Goal: Information Seeking & Learning: Check status

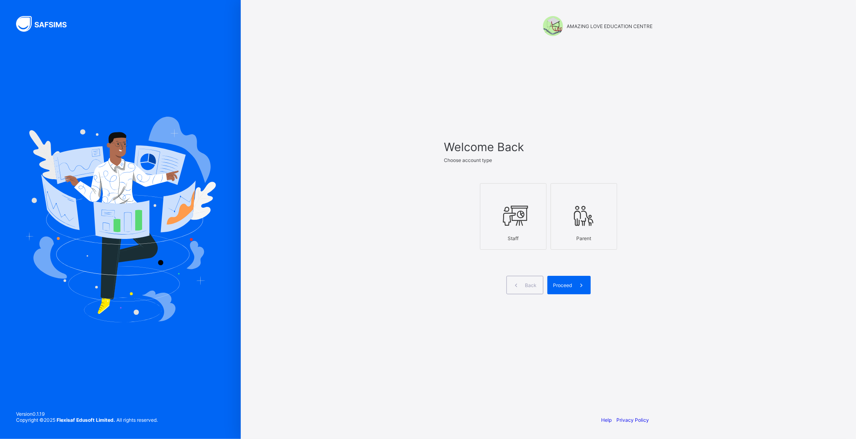
click at [516, 209] on icon at bounding box center [513, 216] width 28 height 24
click at [570, 290] on div "Proceed" at bounding box center [568, 285] width 43 height 18
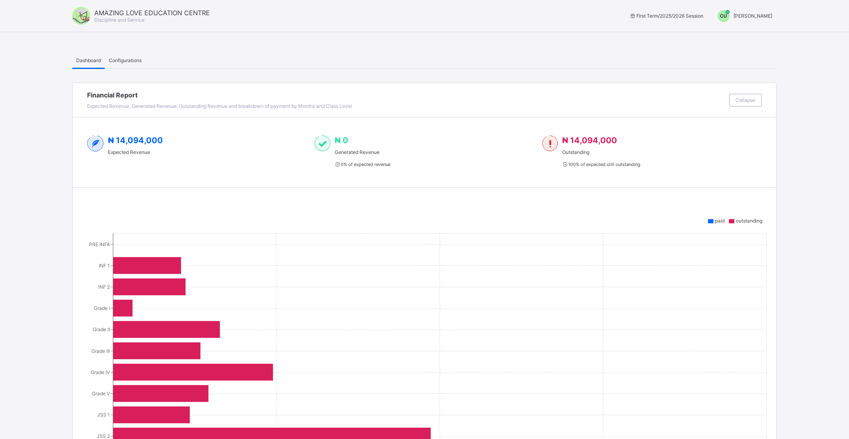
click at [750, 13] on span "[PERSON_NAME]" at bounding box center [753, 16] width 39 height 6
click at [747, 32] on span "Switch to Admin View" at bounding box center [742, 34] width 61 height 9
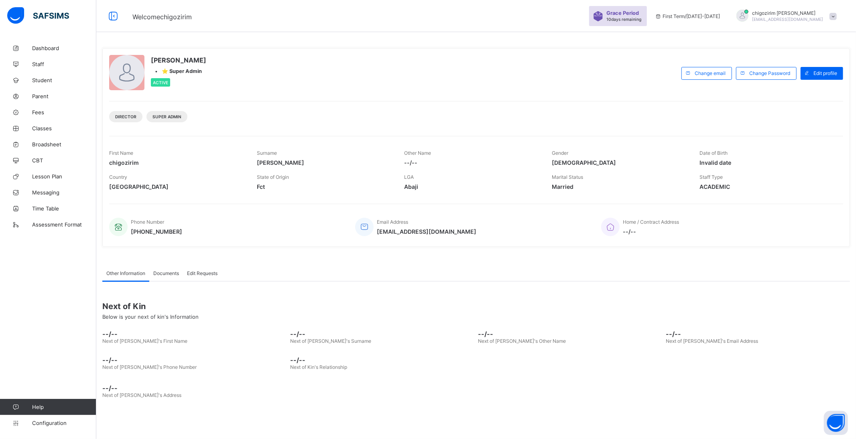
click at [639, 17] on span "10 days remaining" at bounding box center [623, 19] width 35 height 5
click at [643, 19] on div "Grace Period 10 days remaining" at bounding box center [624, 16] width 37 height 12
click at [246, 256] on div "Other Information Documents Edit Requests Other Information More Options Next o…" at bounding box center [475, 333] width 747 height 161
click at [43, 111] on span "Fees" at bounding box center [64, 112] width 64 height 6
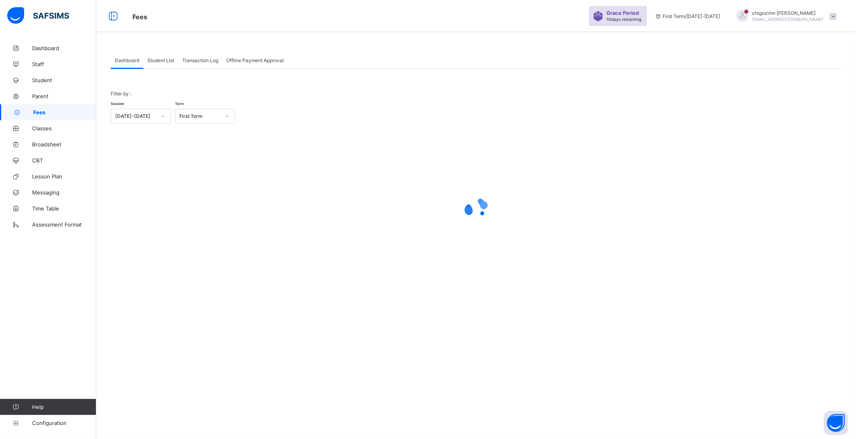
click at [162, 57] on div "Student List" at bounding box center [160, 60] width 35 height 16
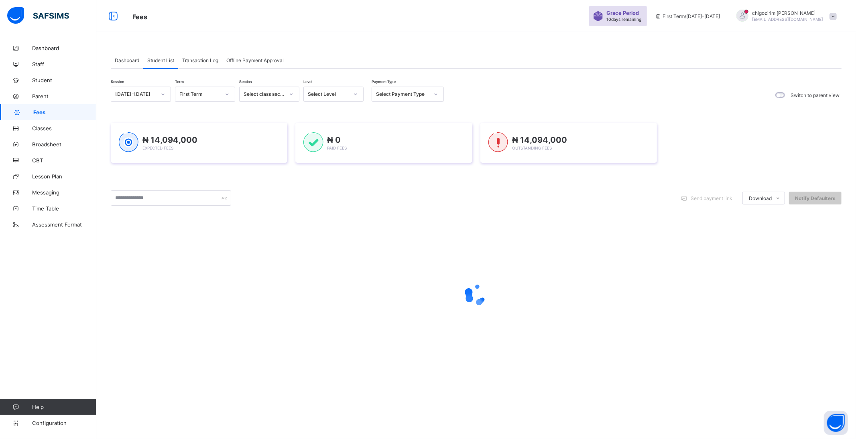
click at [152, 95] on div "[DATE]-[DATE]" at bounding box center [135, 94] width 41 height 6
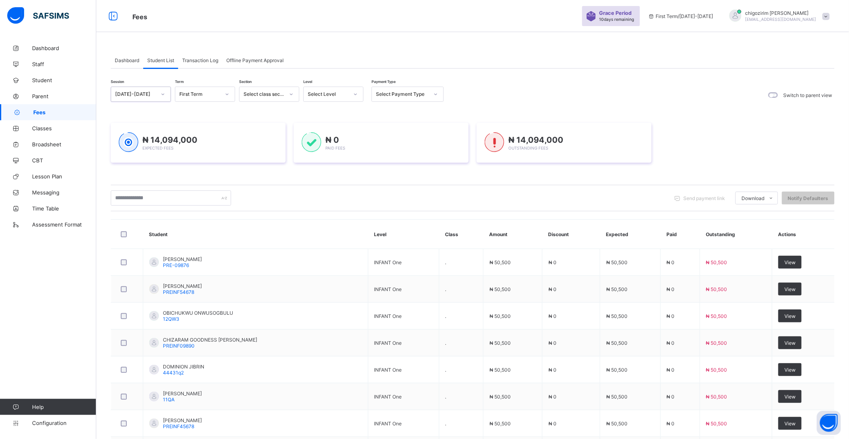
click at [160, 93] on div at bounding box center [163, 94] width 14 height 13
click at [160, 93] on icon at bounding box center [162, 94] width 5 height 8
click at [143, 126] on div "[DATE]-[DATE]" at bounding box center [140, 124] width 59 height 12
click at [209, 94] on div "Select term" at bounding box center [197, 94] width 44 height 11
click at [203, 134] on div "Third Term" at bounding box center [204, 136] width 59 height 12
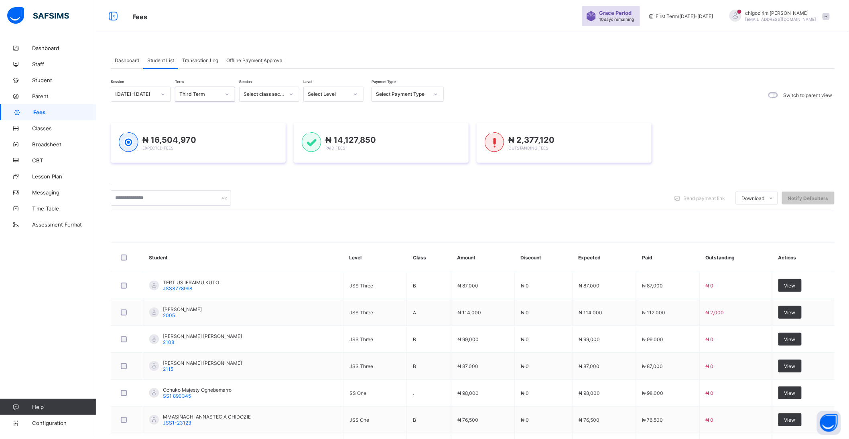
click at [347, 96] on div "Select Level" at bounding box center [328, 94] width 41 height 6
click at [333, 148] on div "Grade I" at bounding box center [333, 149] width 59 height 12
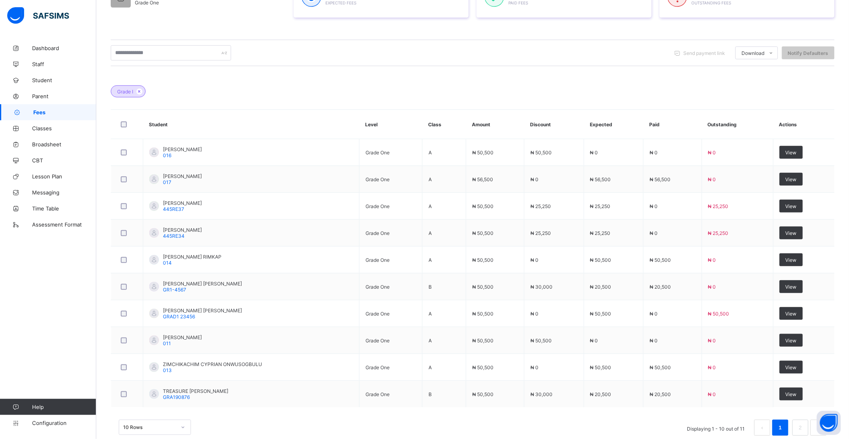
scroll to position [180, 0]
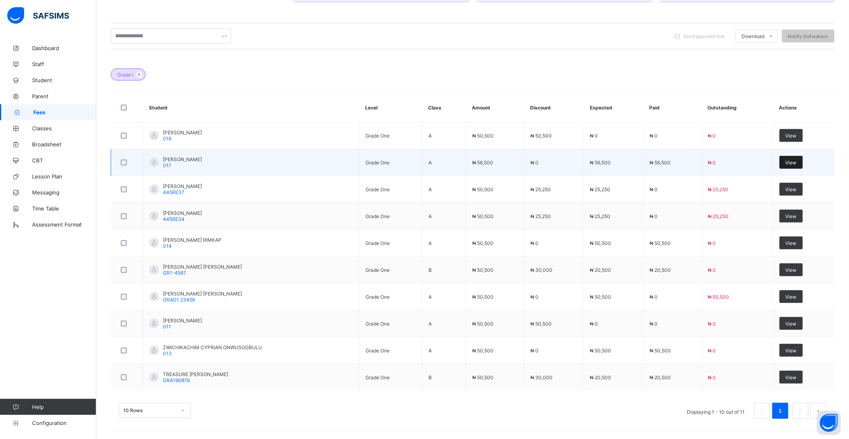
click at [793, 162] on span "View" at bounding box center [790, 163] width 11 height 6
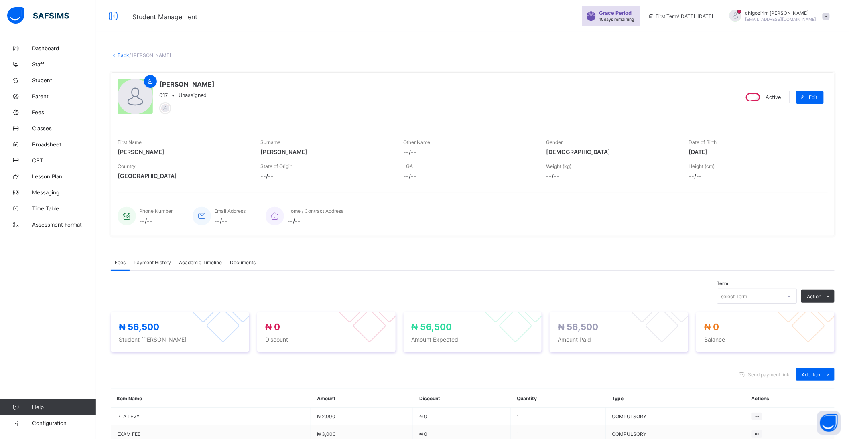
click at [121, 55] on link "Back" at bounding box center [124, 55] width 12 height 6
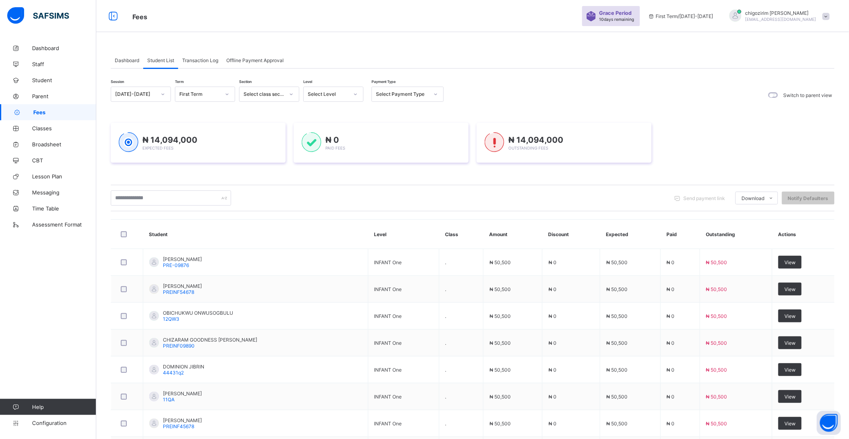
click at [141, 95] on div "[DATE]-[DATE]" at bounding box center [135, 94] width 41 height 6
click at [144, 124] on div "[DATE]-[DATE]" at bounding box center [140, 124] width 59 height 12
click at [632, 13] on span "Grace Period" at bounding box center [615, 13] width 32 height 6
click at [632, 14] on span "Grace Period" at bounding box center [615, 13] width 32 height 6
click at [52, 423] on span "Configuration" at bounding box center [64, 423] width 64 height 6
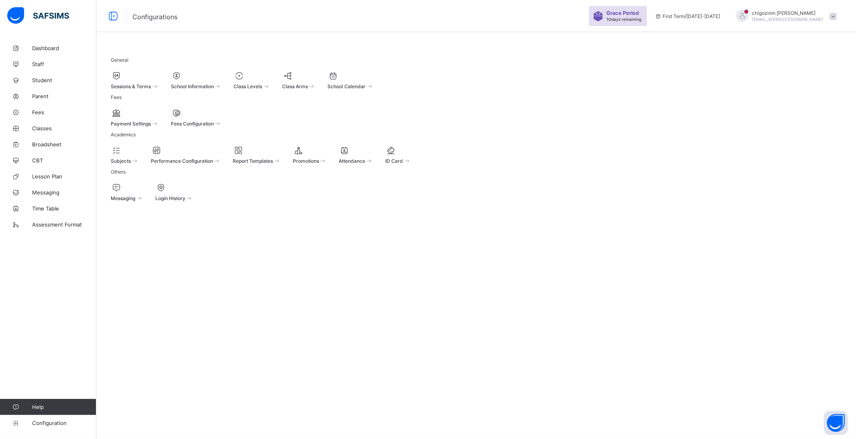
click at [780, 12] on span "chigozirim uche-orji" at bounding box center [787, 13] width 71 height 6
click at [811, 109] on span "Subscription" at bounding box center [792, 110] width 40 height 6
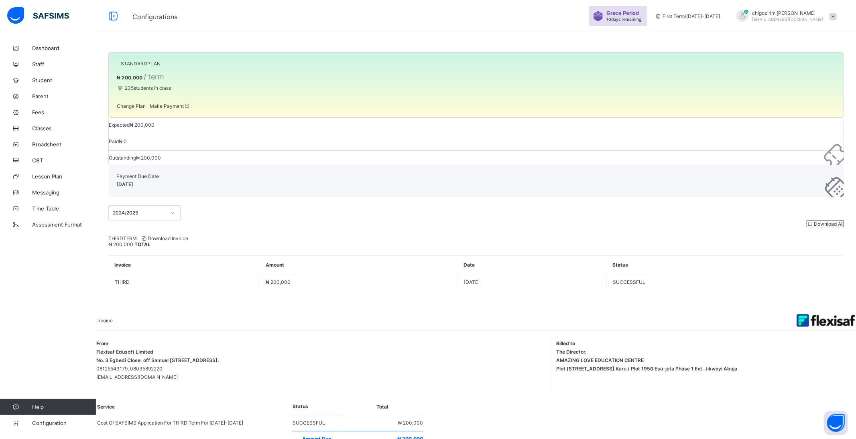
click at [189, 109] on span "Make Payment" at bounding box center [170, 106] width 41 height 6
click at [41, 112] on span "Fees" at bounding box center [64, 112] width 64 height 6
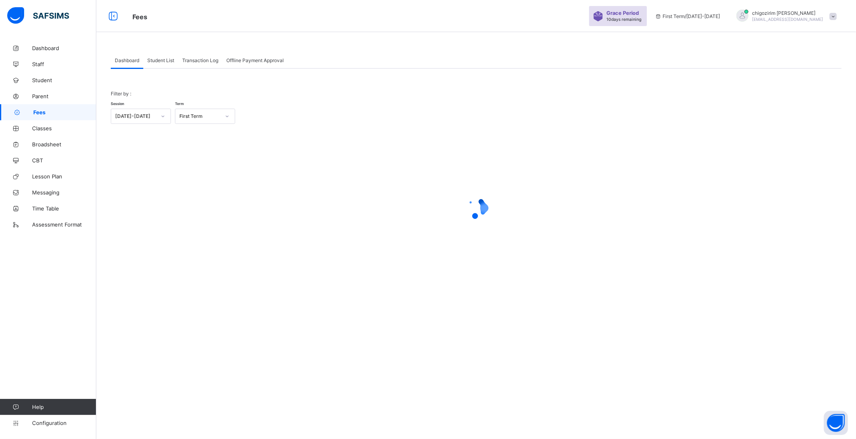
click at [162, 59] on span "Student List" at bounding box center [160, 60] width 27 height 6
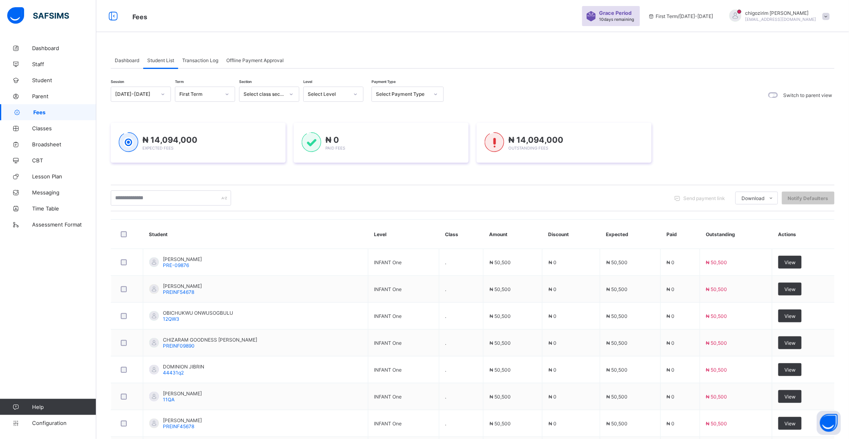
click at [337, 96] on div "Select Level" at bounding box center [328, 94] width 41 height 6
click at [150, 95] on div "[DATE]-[DATE]" at bounding box center [135, 94] width 41 height 6
click at [143, 124] on div "[DATE]-[DATE]" at bounding box center [140, 124] width 59 height 12
click at [216, 95] on div "Select term" at bounding box center [197, 94] width 44 height 11
click at [209, 134] on div "Third Term" at bounding box center [204, 136] width 59 height 12
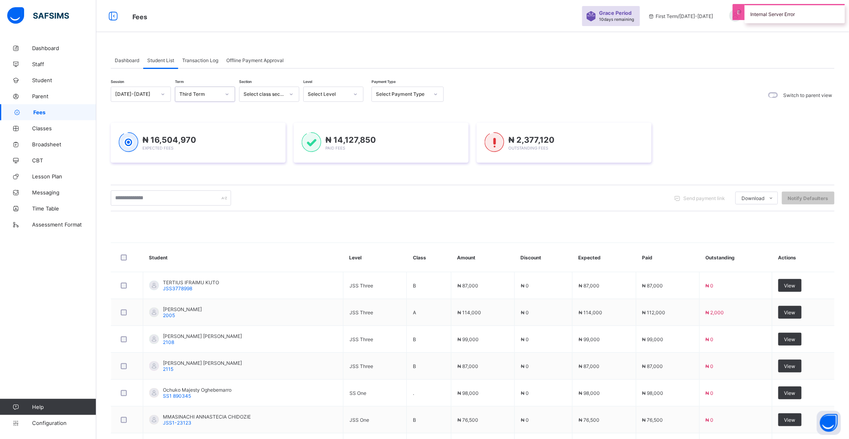
click at [355, 95] on icon at bounding box center [355, 94] width 5 height 8
click at [319, 146] on div "Grade I" at bounding box center [333, 149] width 59 height 12
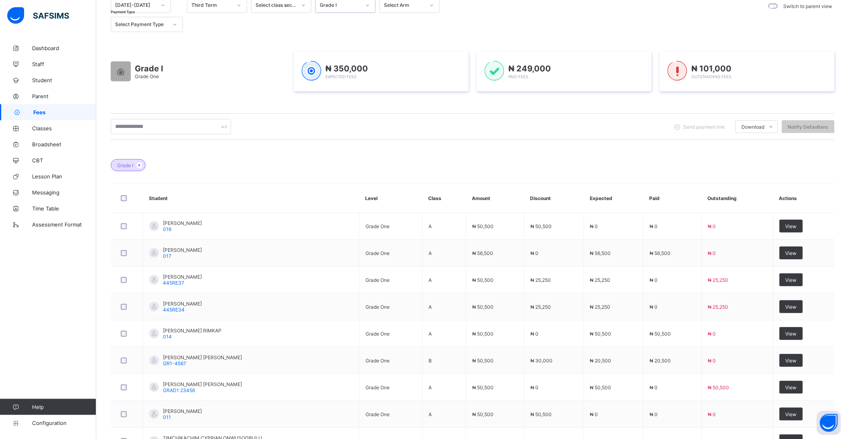
scroll to position [134, 0]
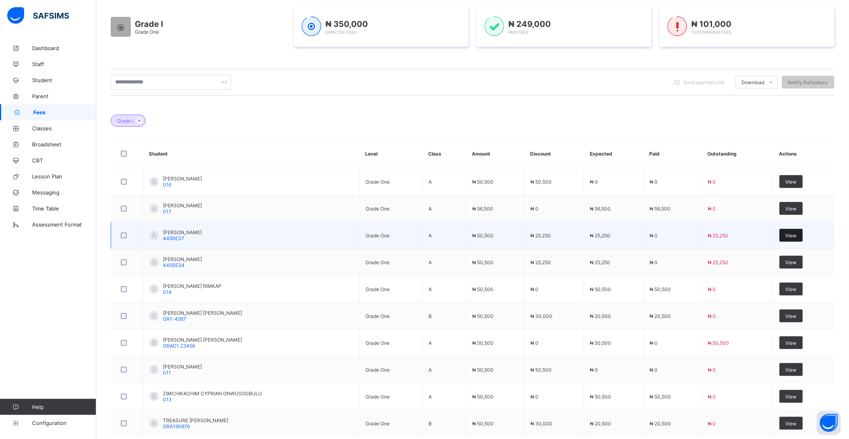
click at [796, 234] on span "View" at bounding box center [790, 236] width 11 height 6
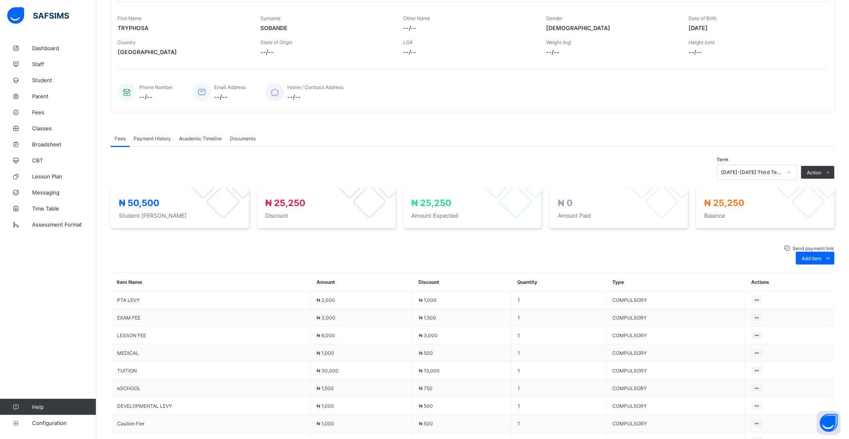
scroll to position [178, 0]
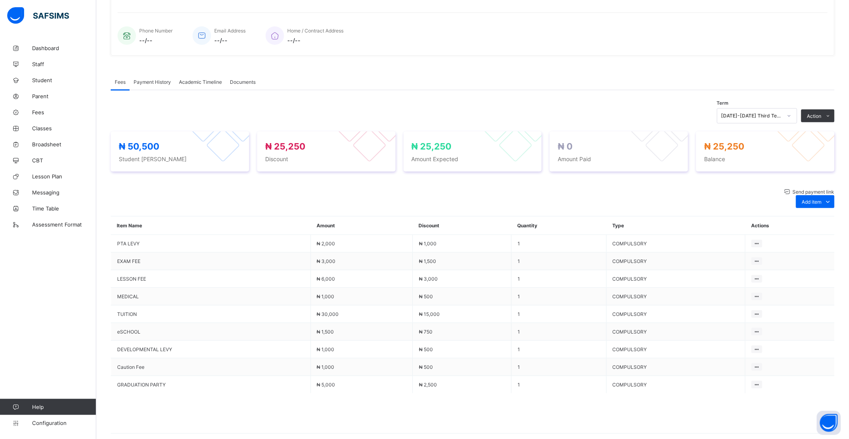
click at [782, 114] on div "[DATE]-[DATE] Third Term" at bounding box center [751, 116] width 61 height 6
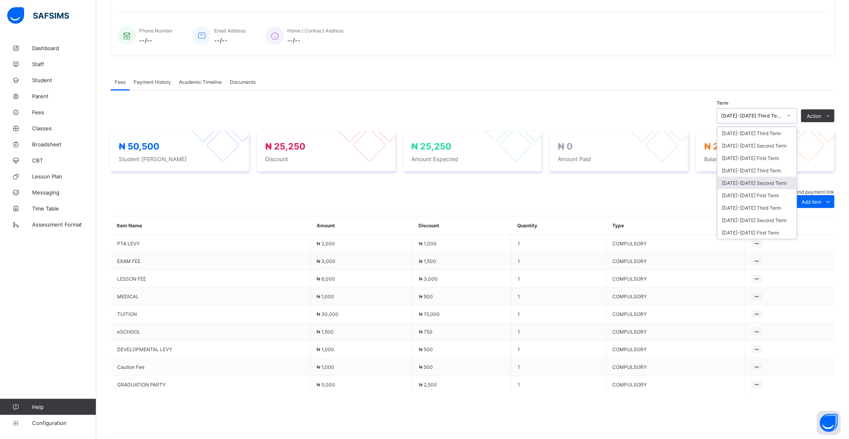
click at [784, 183] on div "[DATE]-[DATE] Second Term" at bounding box center [756, 183] width 79 height 12
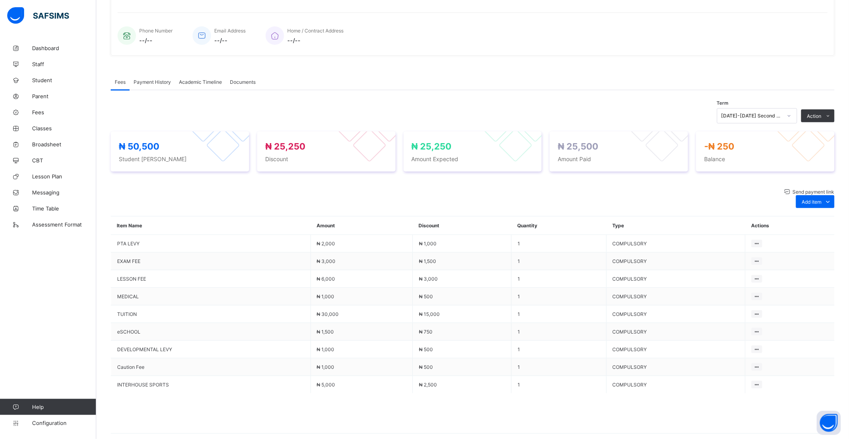
click at [153, 83] on span "Payment History" at bounding box center [152, 82] width 37 height 6
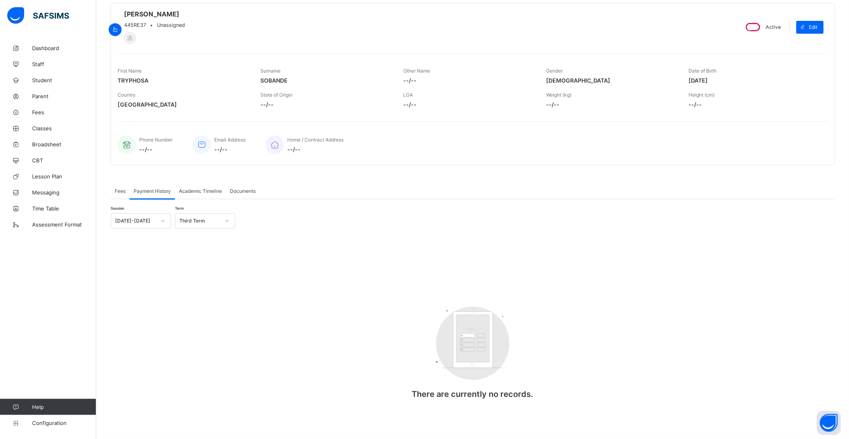
click at [203, 222] on div "Third Term" at bounding box center [199, 221] width 41 height 6
click at [211, 263] on div "First Term" at bounding box center [204, 263] width 59 height 12
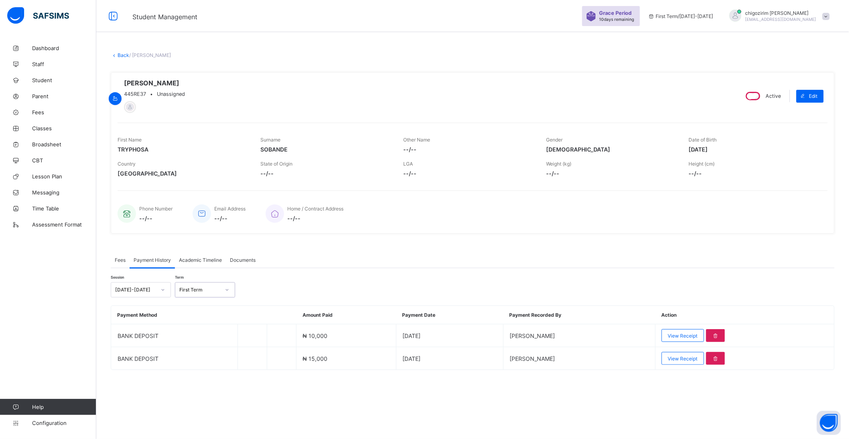
scroll to position [0, 0]
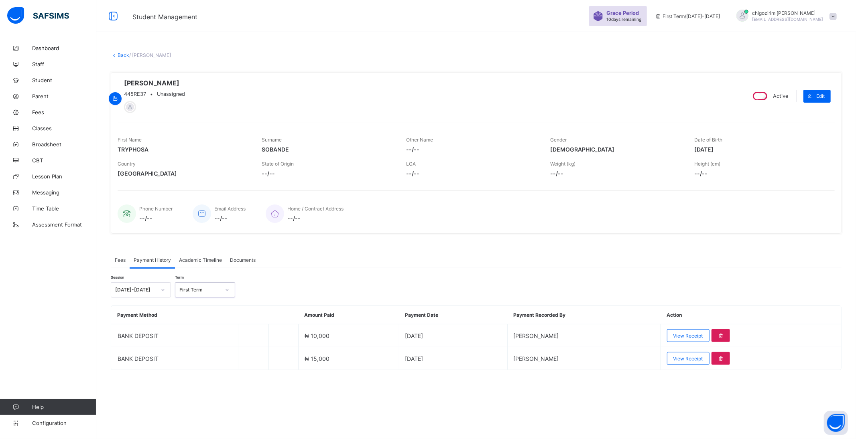
click at [223, 290] on div at bounding box center [227, 290] width 14 height 13
click at [221, 320] on div "Second Term" at bounding box center [204, 320] width 59 height 12
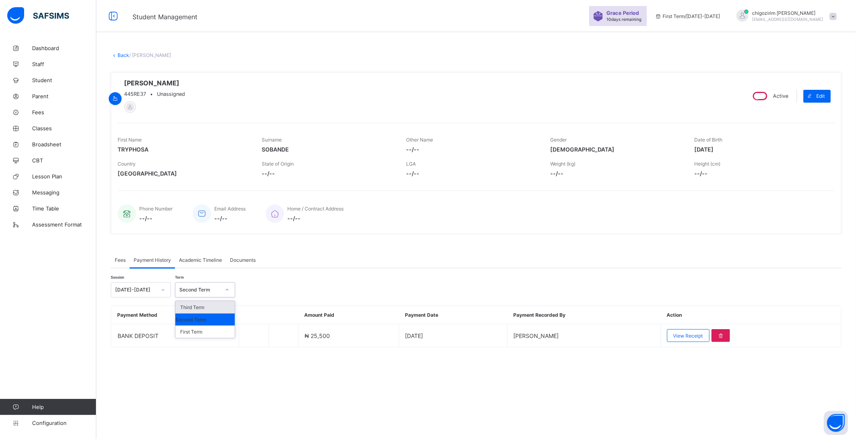
click at [226, 290] on icon at bounding box center [227, 290] width 5 height 8
click at [219, 309] on div "Third Term" at bounding box center [204, 307] width 59 height 12
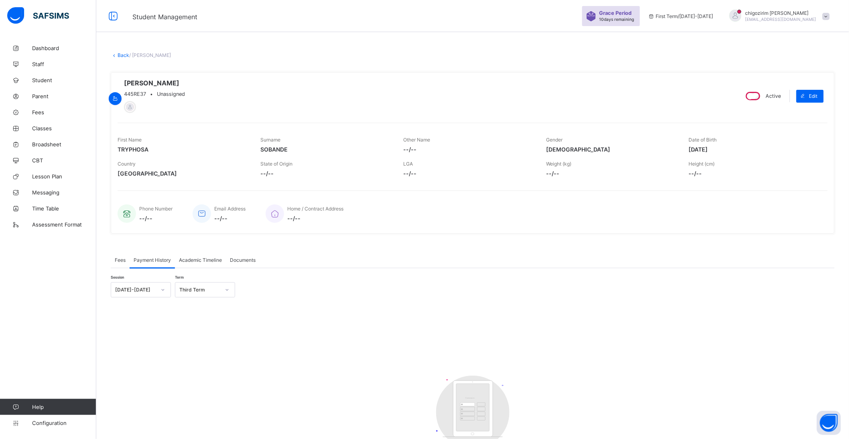
click at [121, 263] on span "Fees" at bounding box center [120, 260] width 11 height 6
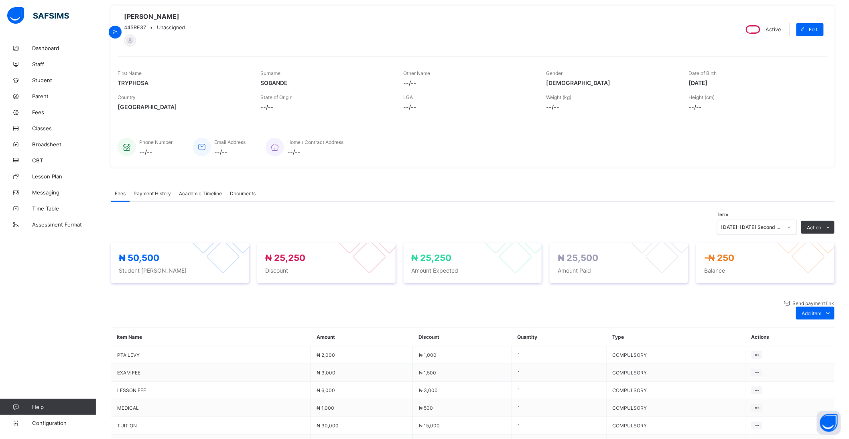
scroll to position [89, 0]
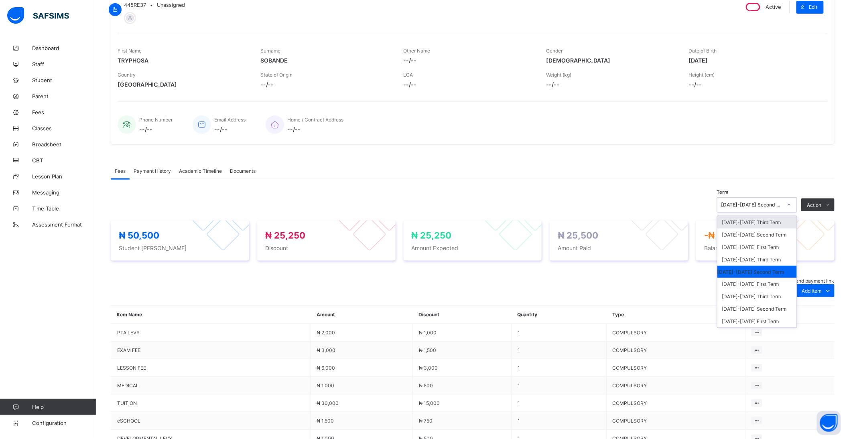
click at [791, 207] on icon at bounding box center [789, 205] width 5 height 8
click at [775, 285] on div "[DATE]-[DATE] First Term" at bounding box center [756, 284] width 79 height 12
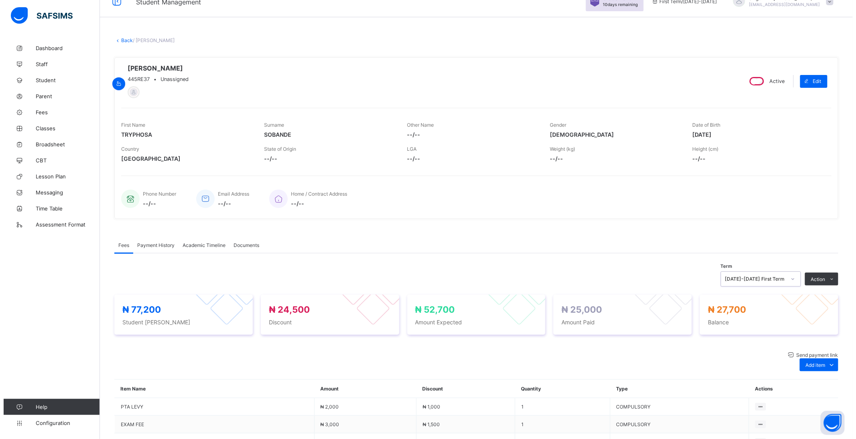
scroll to position [0, 0]
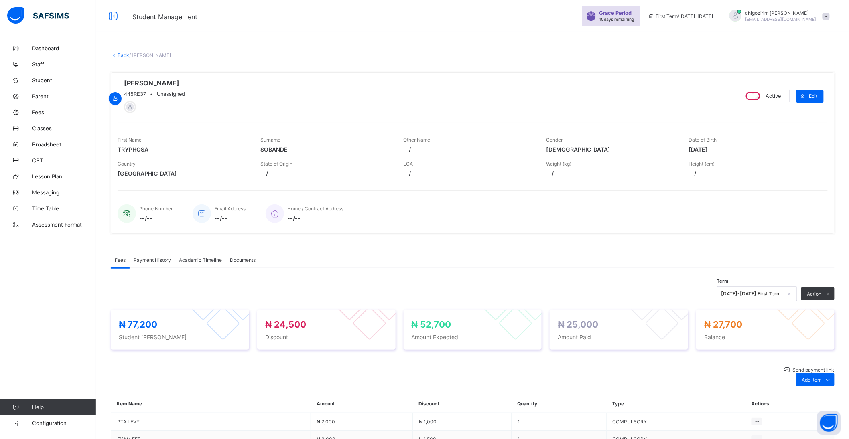
click at [121, 53] on link "Back" at bounding box center [124, 55] width 12 height 6
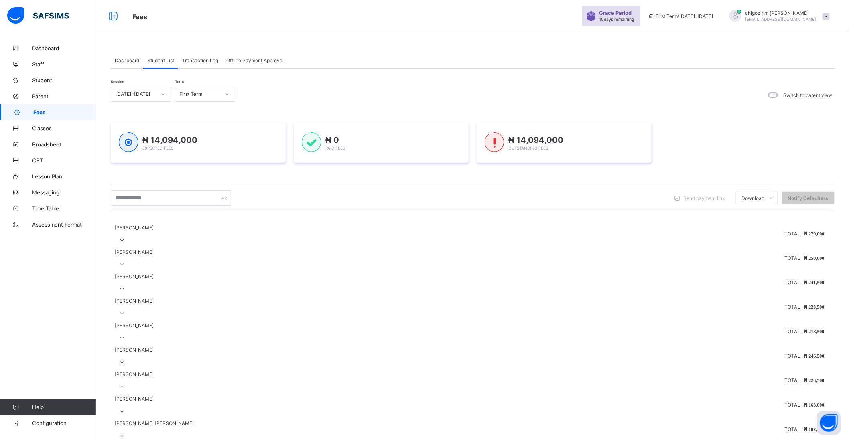
click at [163, 197] on input "text" at bounding box center [171, 198] width 120 height 15
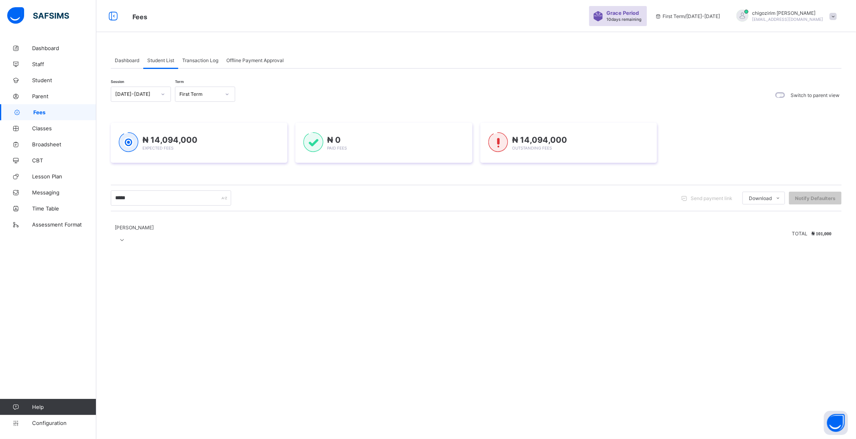
type input "*****"
click at [126, 237] on icon at bounding box center [122, 240] width 7 height 6
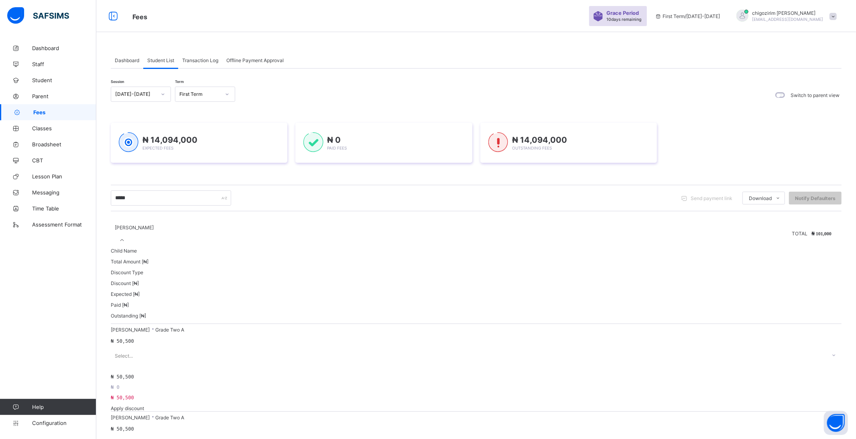
click at [126, 237] on icon at bounding box center [122, 240] width 7 height 6
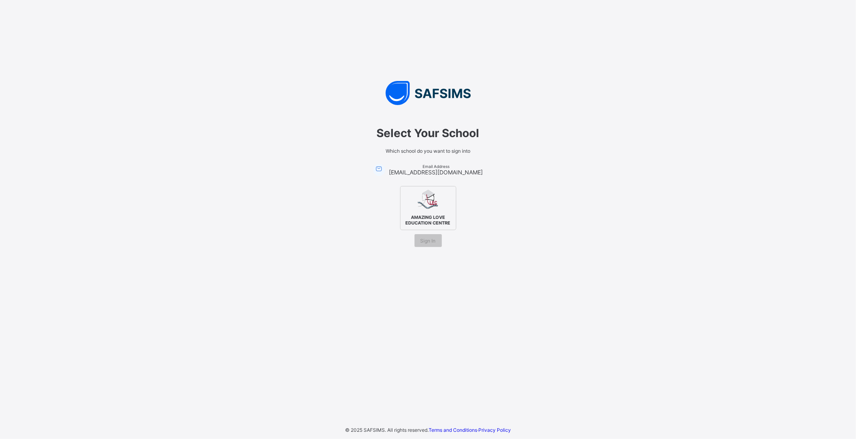
click at [430, 205] on img at bounding box center [428, 200] width 22 height 22
click at [428, 242] on span "Sign In" at bounding box center [427, 241] width 15 height 6
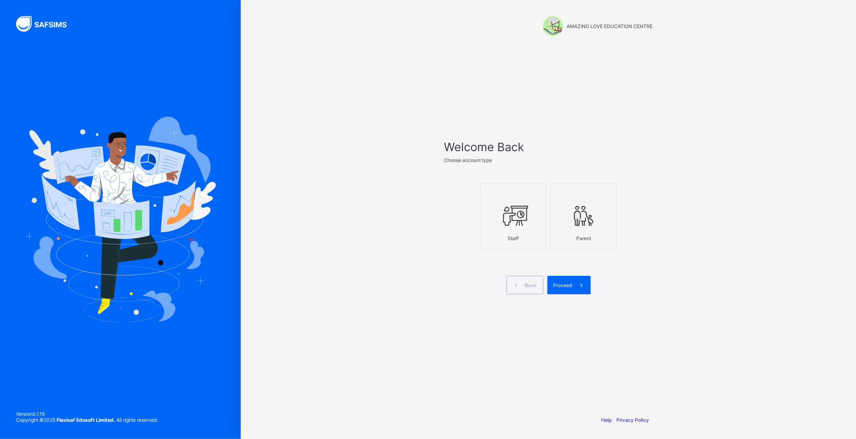
click at [525, 223] on icon at bounding box center [513, 216] width 28 height 24
click at [568, 282] on div "Proceed" at bounding box center [568, 285] width 43 height 18
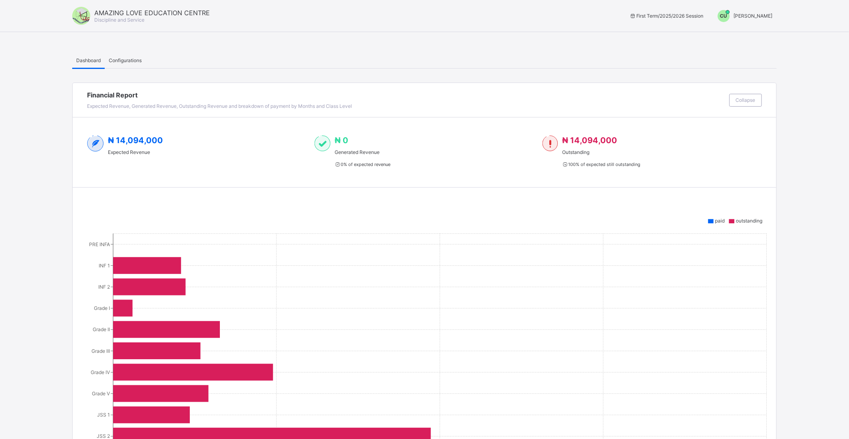
click at [741, 15] on span "[PERSON_NAME]" at bounding box center [753, 16] width 39 height 6
click at [744, 33] on span "Switch to Admin View" at bounding box center [742, 34] width 61 height 9
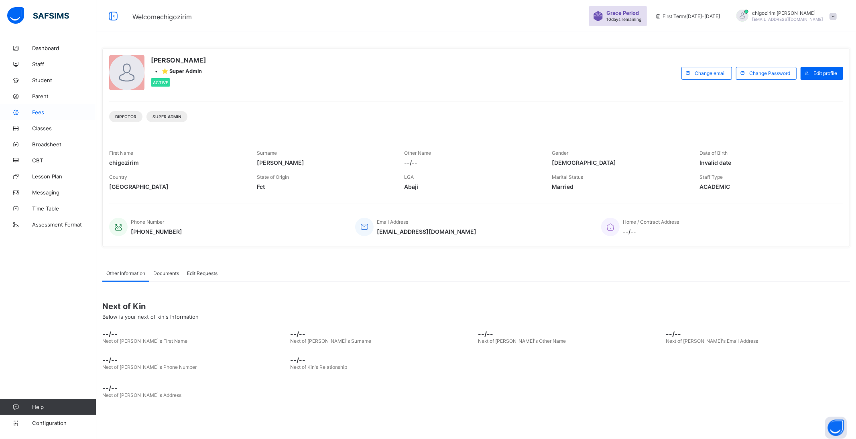
click at [34, 112] on span "Fees" at bounding box center [64, 112] width 64 height 6
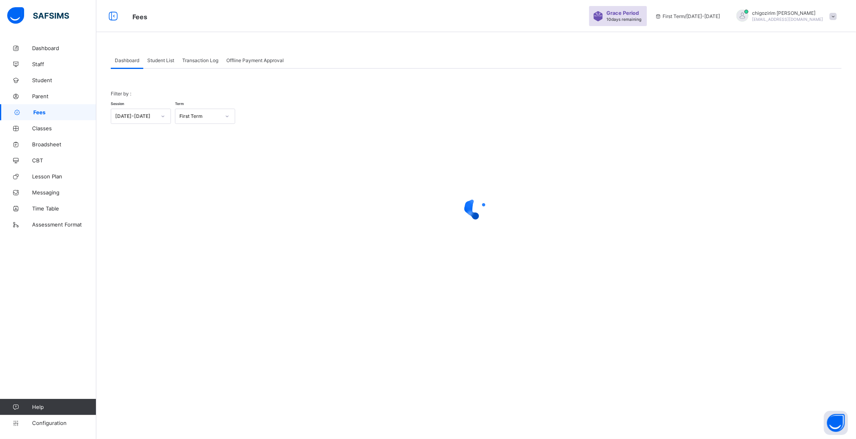
click at [167, 61] on span "Student List" at bounding box center [160, 60] width 27 height 6
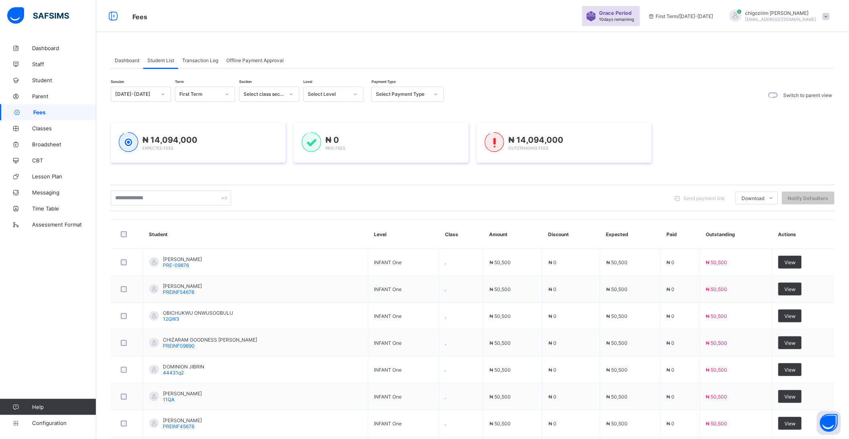
click at [144, 95] on div "[DATE]-[DATE]" at bounding box center [135, 94] width 41 height 6
click at [144, 125] on div "[DATE]-[DATE]" at bounding box center [140, 124] width 59 height 12
click at [227, 93] on icon at bounding box center [227, 94] width 5 height 8
click at [221, 139] on div "Third Term" at bounding box center [204, 136] width 59 height 12
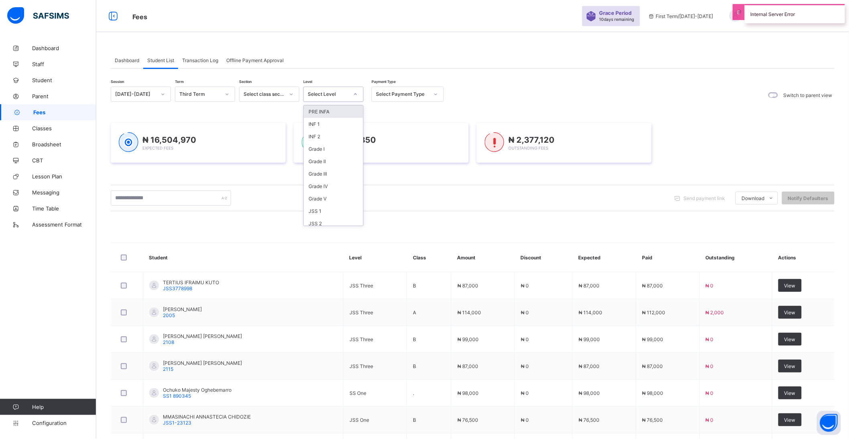
click at [332, 95] on div "Select Level" at bounding box center [328, 94] width 41 height 6
click at [324, 149] on div "Grade I" at bounding box center [333, 149] width 59 height 12
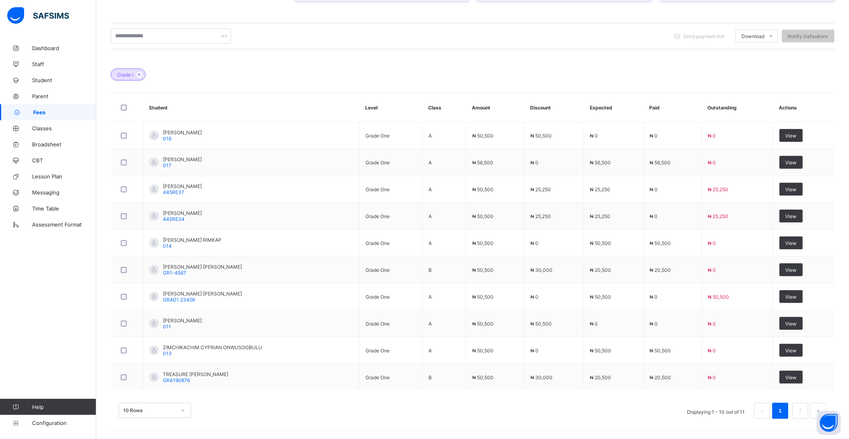
scroll to position [200, 0]
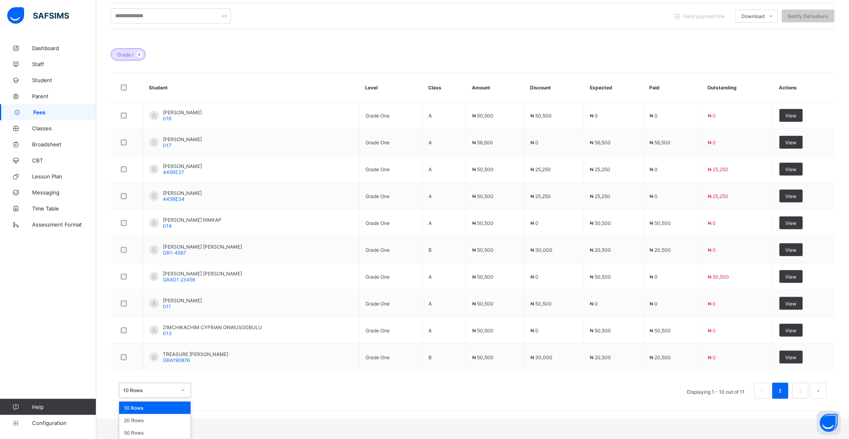
click at [170, 398] on div "option 10 Rows focused, 1 of 3. 3 results available. Use Up and Down to choose …" at bounding box center [155, 390] width 72 height 15
click at [154, 423] on div "20 Rows" at bounding box center [154, 420] width 71 height 12
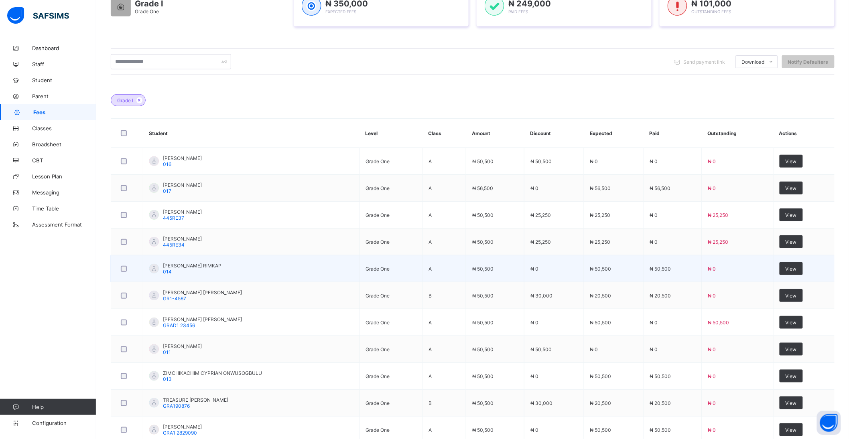
scroll to position [207, 0]
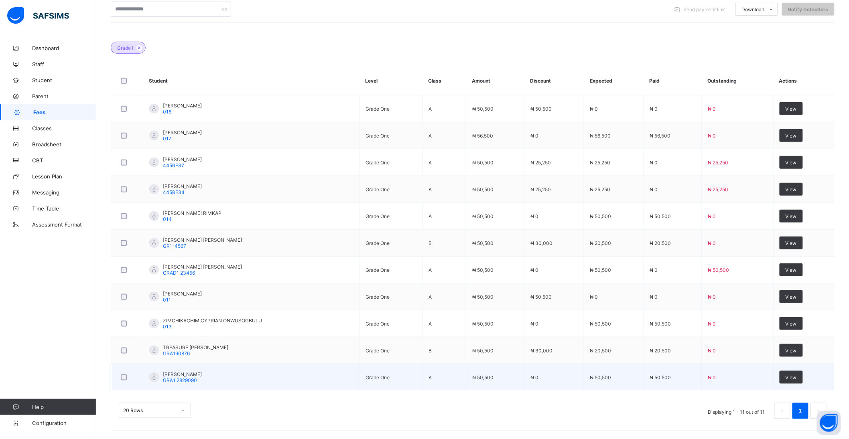
click at [177, 374] on span "[PERSON_NAME]" at bounding box center [182, 374] width 39 height 6
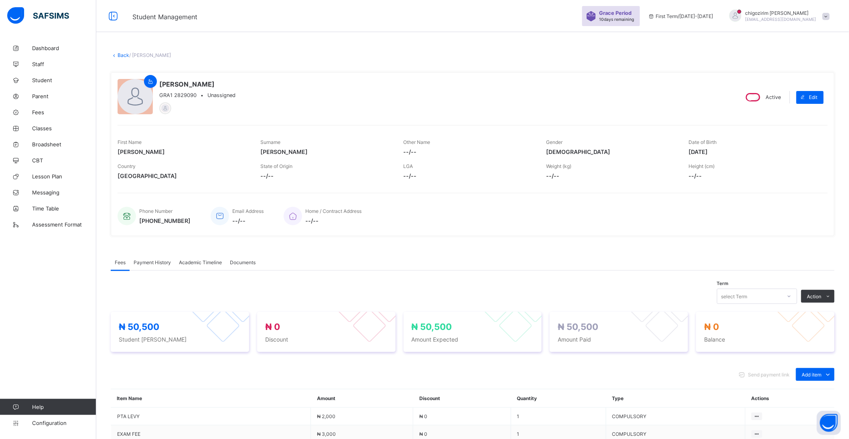
scroll to position [134, 0]
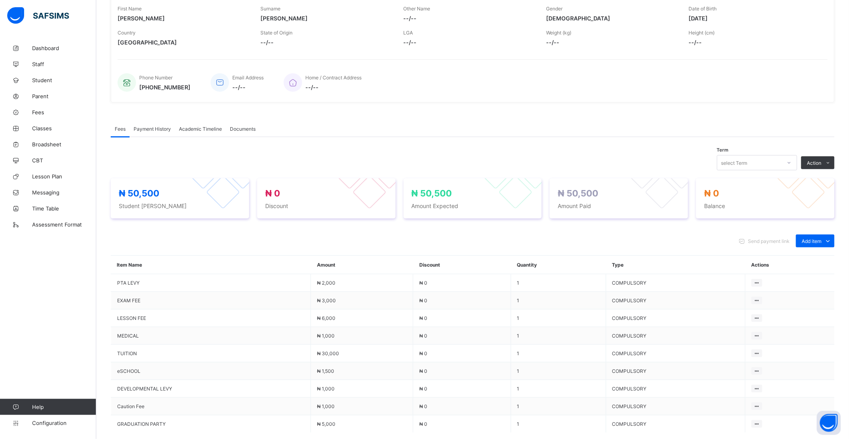
click at [769, 164] on div "select Term" at bounding box center [749, 162] width 64 height 11
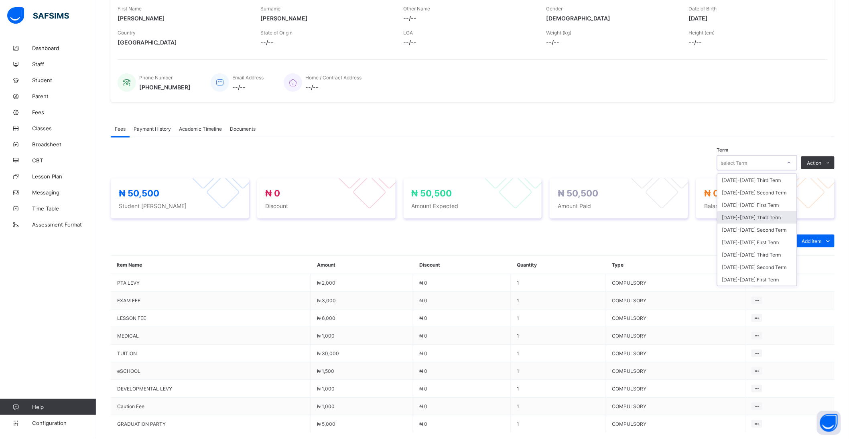
click at [773, 214] on div "[DATE]-[DATE] Third Term" at bounding box center [756, 217] width 79 height 12
click at [778, 161] on div "[DATE]-[DATE] Third Term" at bounding box center [751, 163] width 61 height 6
click at [772, 231] on div "[DATE]-[DATE] Second Term" at bounding box center [756, 230] width 79 height 12
click at [766, 161] on div "[DATE]-[DATE] Second Term" at bounding box center [751, 163] width 61 height 6
click at [768, 239] on div "[DATE]-[DATE] First Term" at bounding box center [756, 242] width 79 height 12
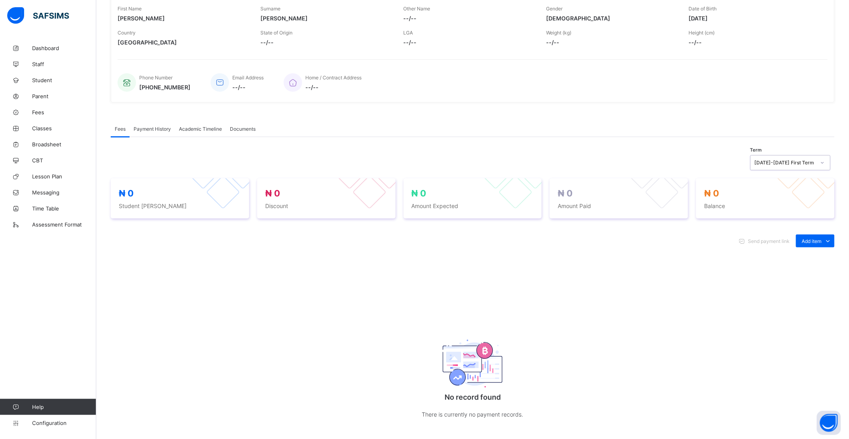
click at [792, 162] on div "[DATE]-[DATE] First Term" at bounding box center [785, 163] width 61 height 6
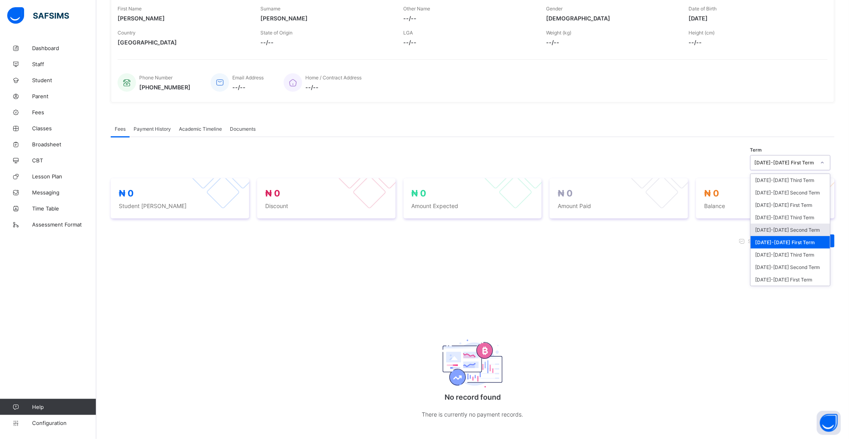
click at [789, 227] on div "[DATE]-[DATE] Second Term" at bounding box center [790, 230] width 79 height 12
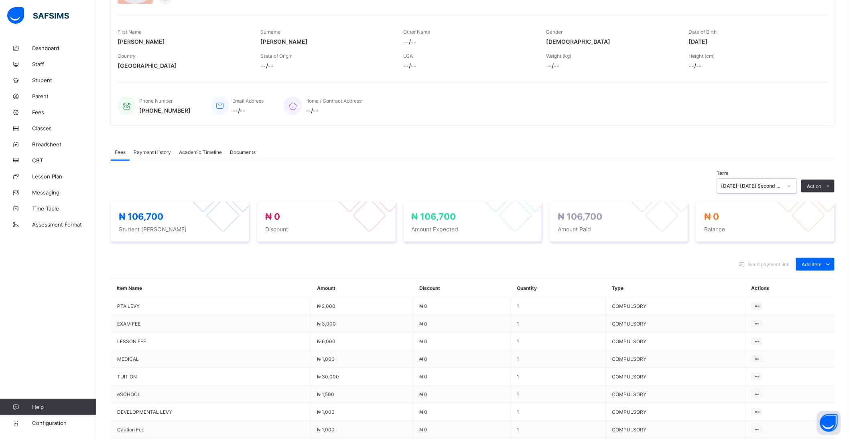
scroll to position [89, 0]
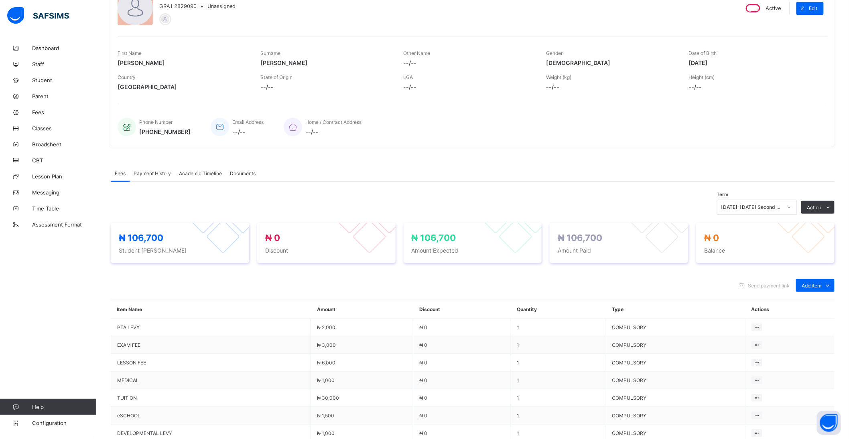
click at [163, 171] on span "Payment History" at bounding box center [152, 173] width 37 height 6
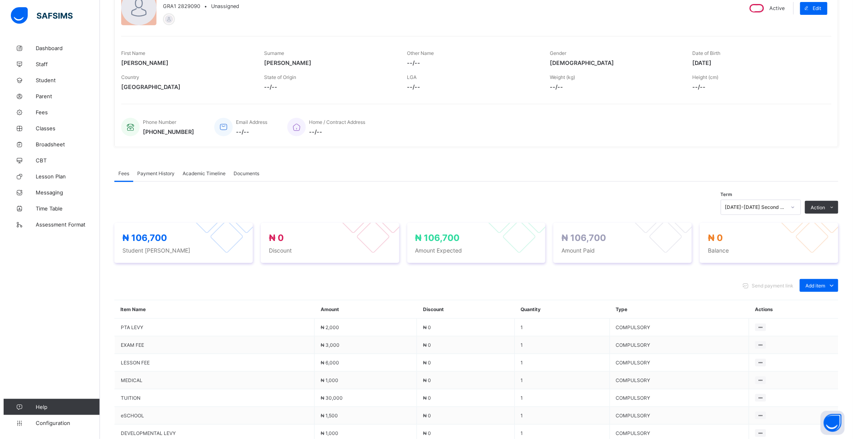
scroll to position [0, 0]
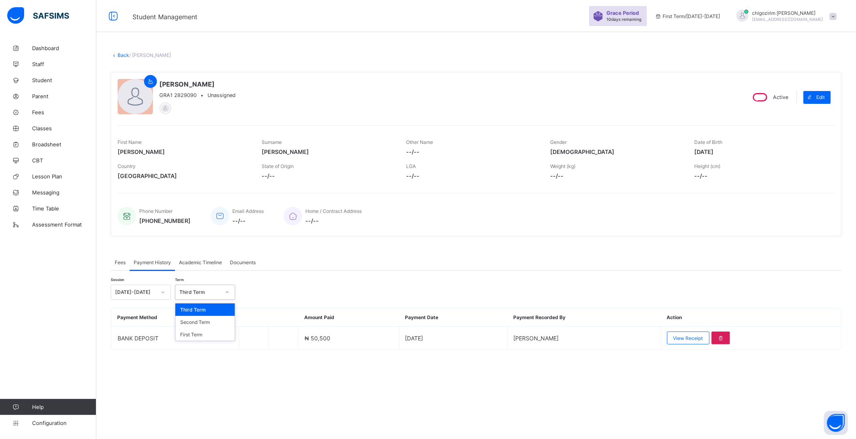
click at [201, 290] on div "Third Term" at bounding box center [199, 293] width 41 height 6
click at [211, 320] on div "Second Term" at bounding box center [204, 322] width 59 height 12
drag, startPoint x: 197, startPoint y: 83, endPoint x: 159, endPoint y: 85, distance: 37.8
click at [159, 85] on span "[PERSON_NAME]" at bounding box center [197, 84] width 76 height 8
copy span "[PERSON_NAME]"
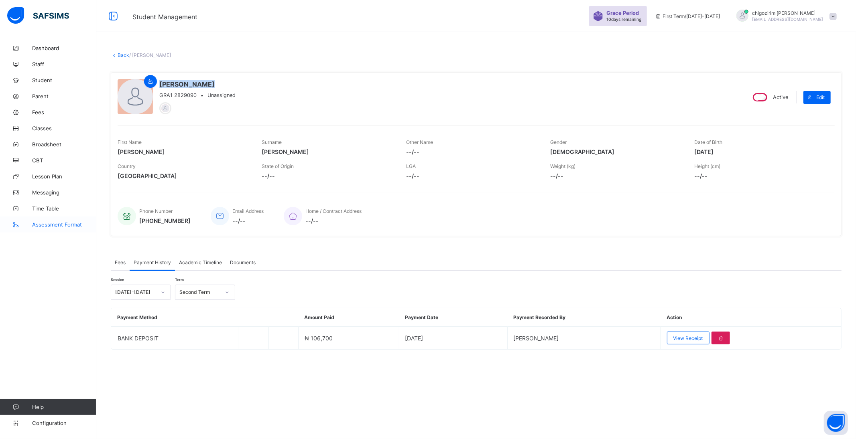
copy span "[PERSON_NAME]"
